Goal: Navigation & Orientation: Find specific page/section

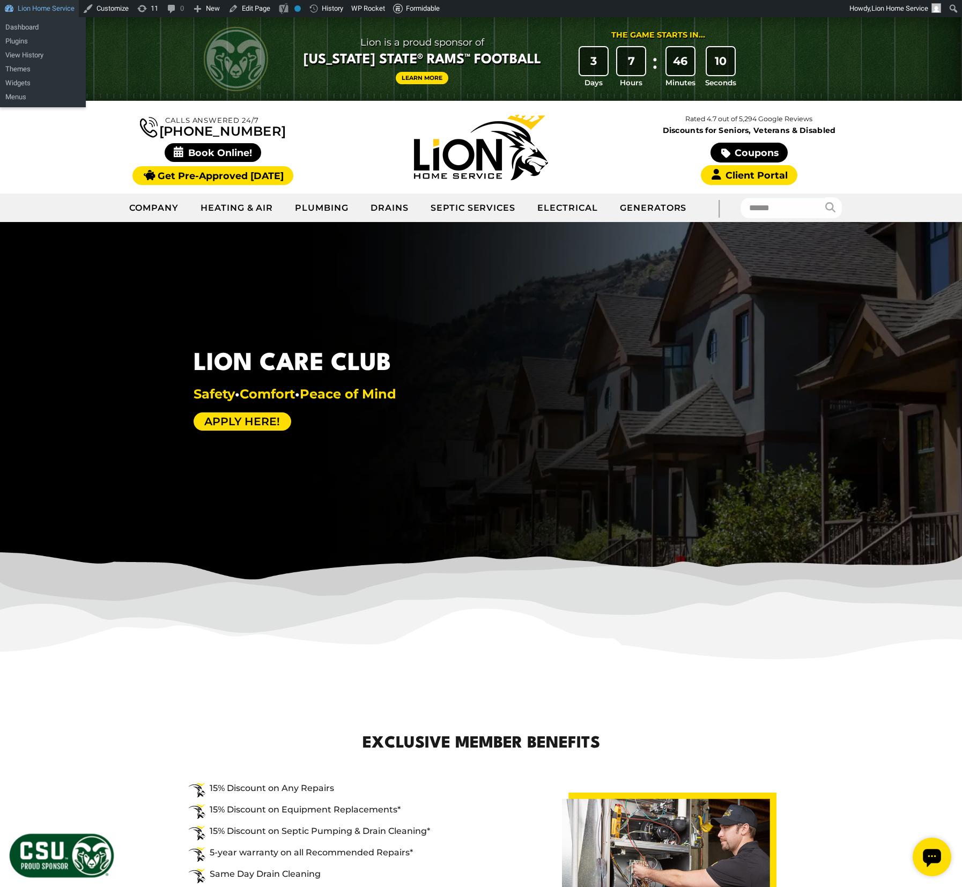
click at [68, 11] on link "Lion Home Service" at bounding box center [39, 8] width 79 height 17
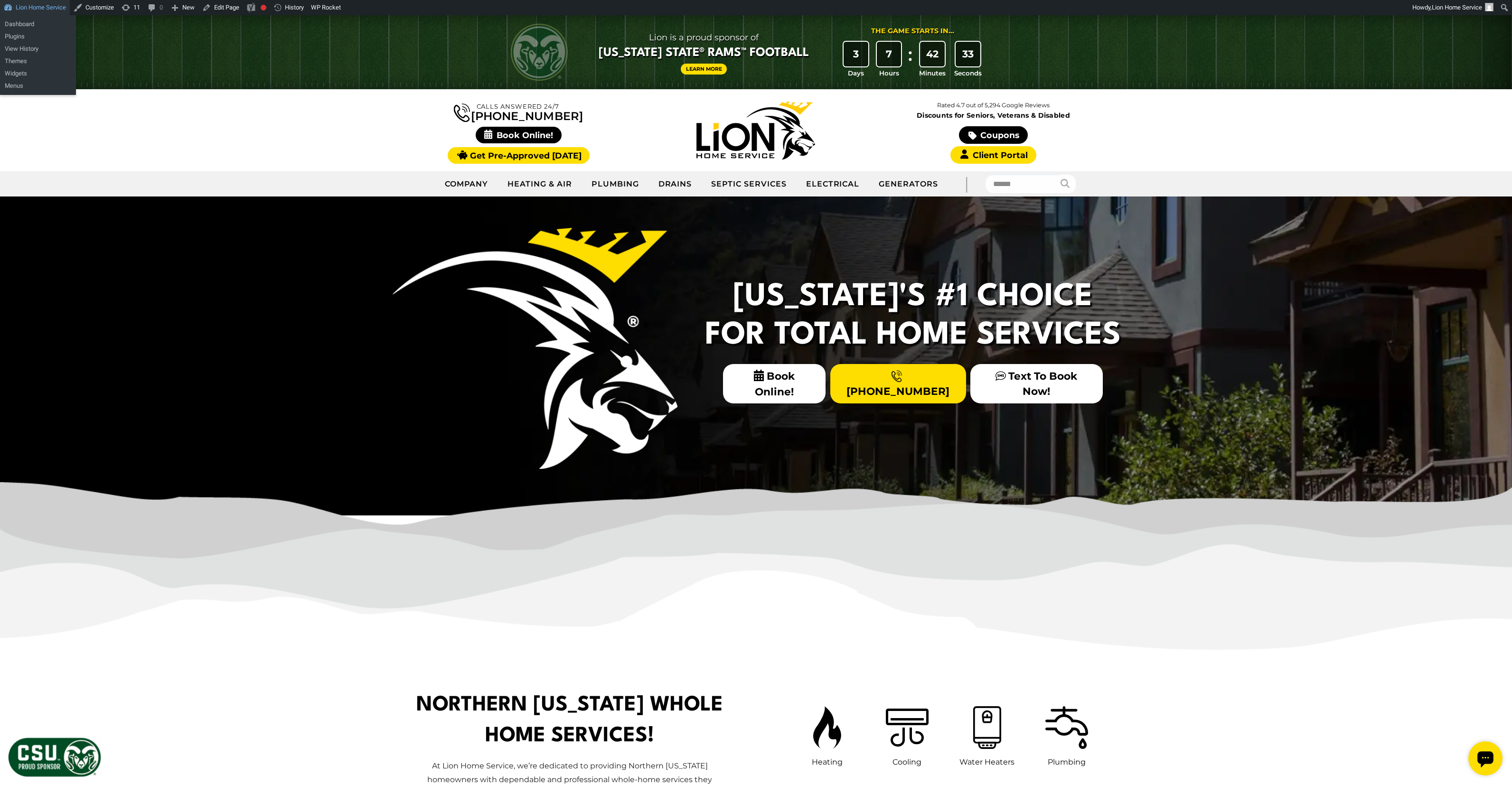
click at [50, 9] on link "Lion Home Service" at bounding box center [35, 7] width 70 height 15
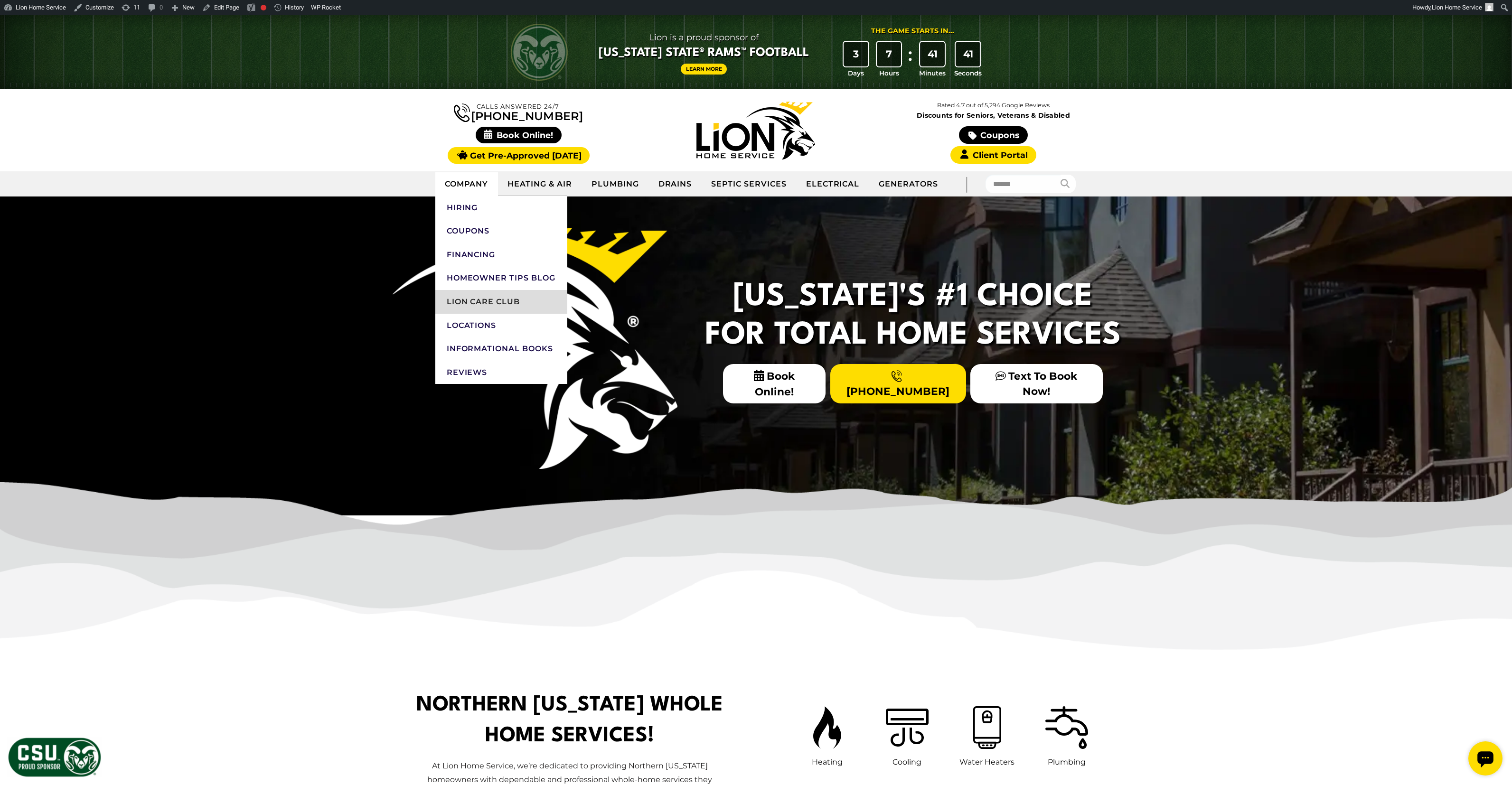
click at [461, 306] on link "Lion Care Club" at bounding box center [501, 302] width 132 height 24
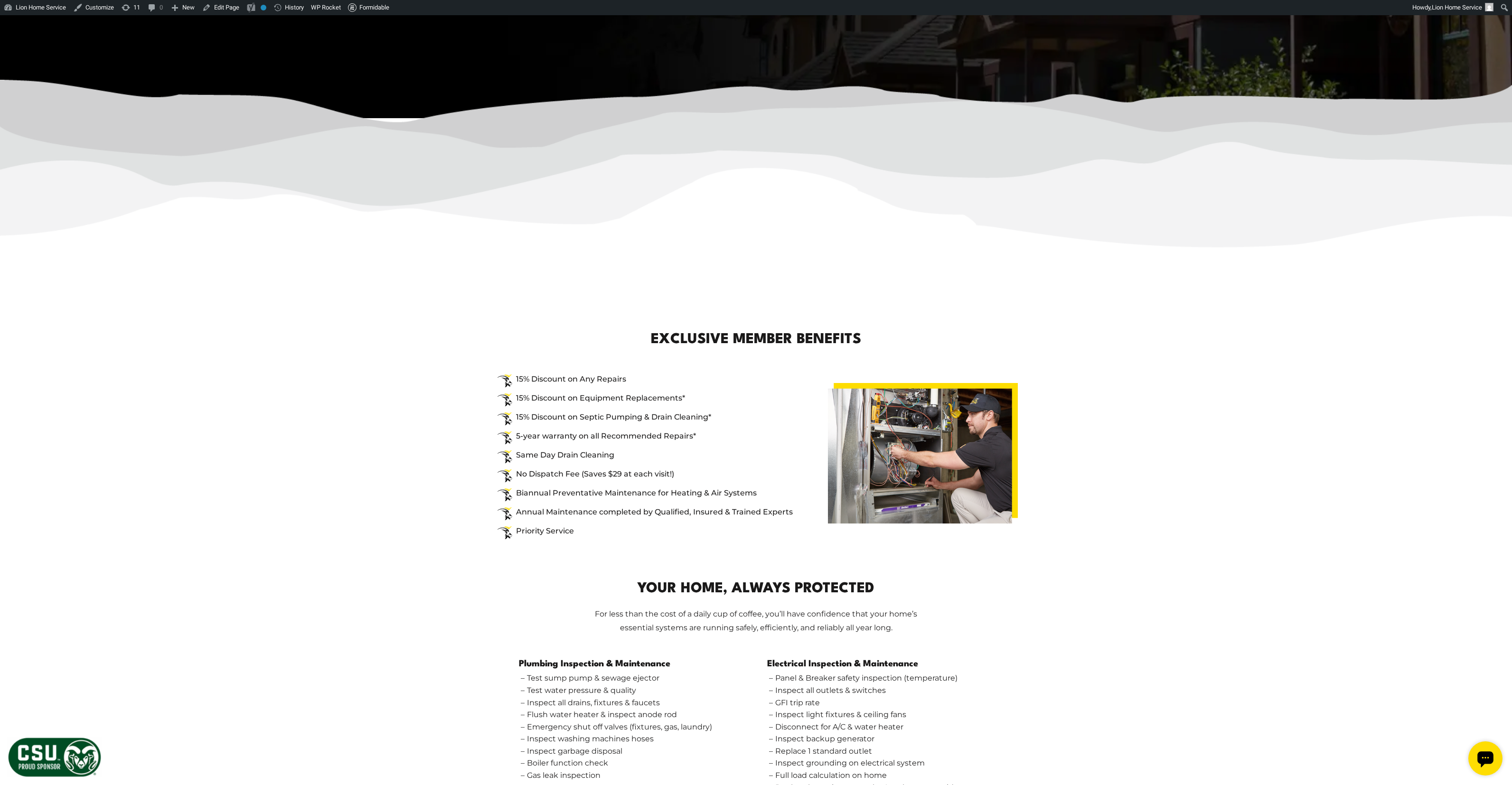
scroll to position [729, 0]
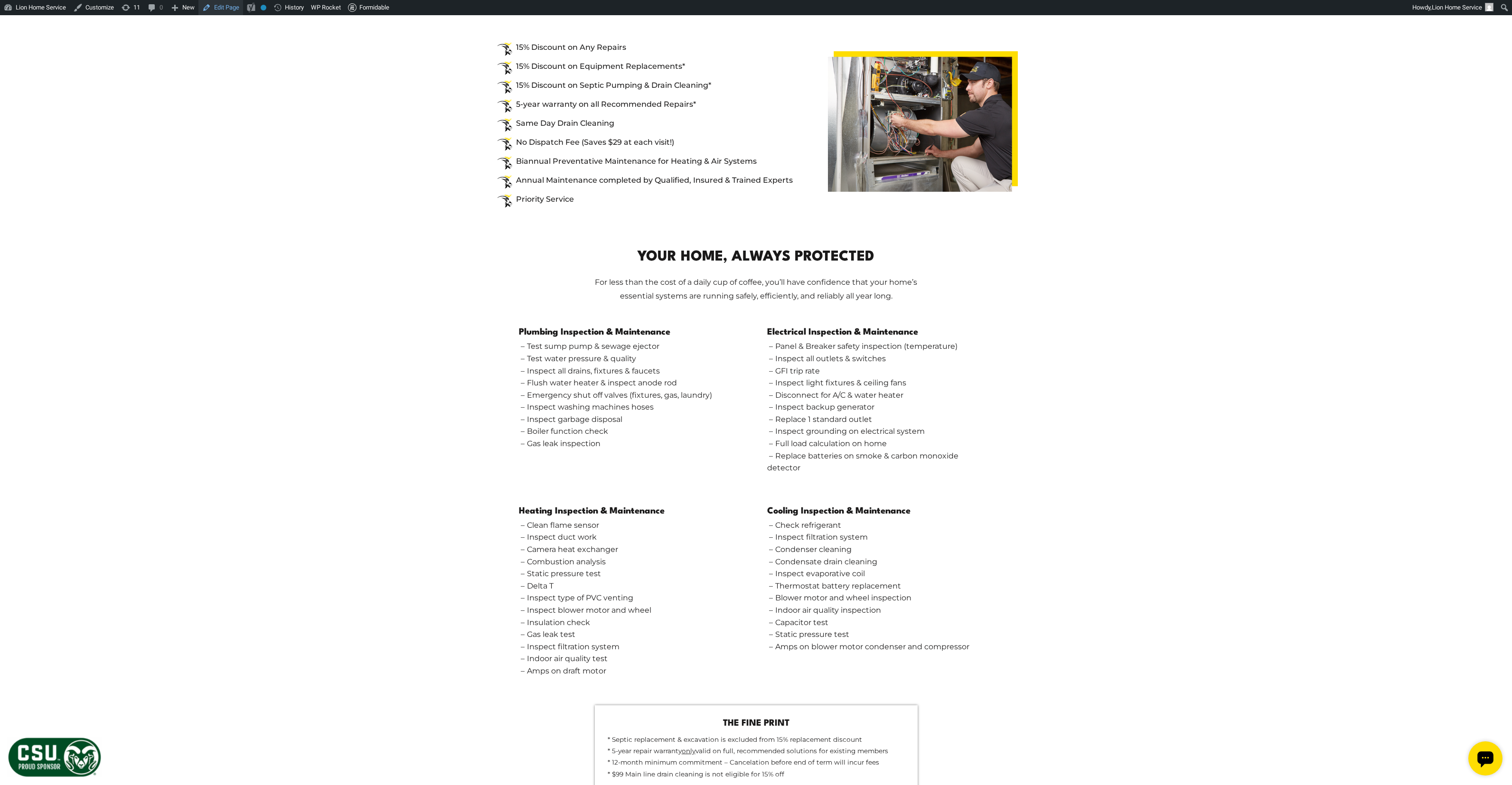
click at [224, 8] on link "Edit Page" at bounding box center [220, 7] width 44 height 15
